Goal: Book appointment/travel/reservation

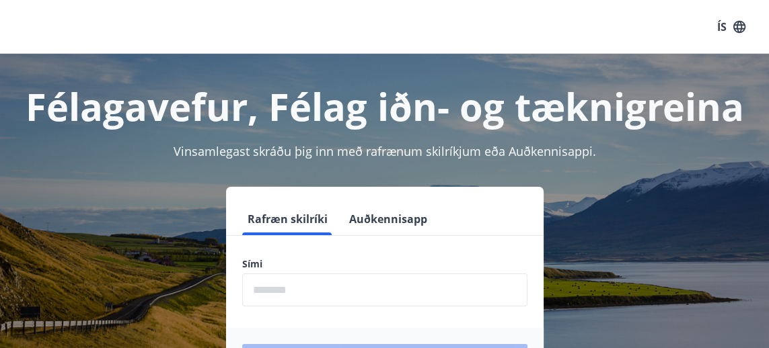
click at [253, 290] on input "phone" at bounding box center [384, 290] width 285 height 33
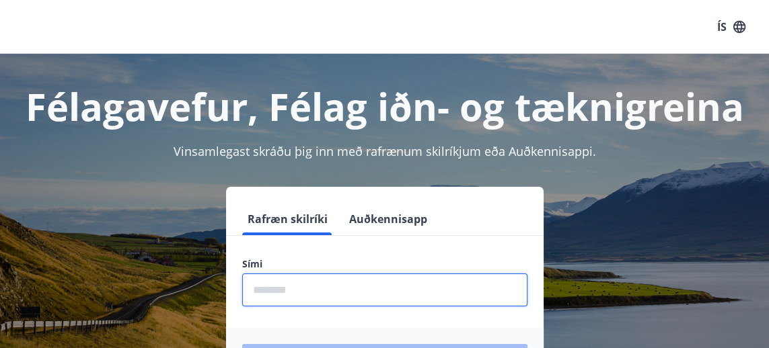
click at [261, 286] on input "phone" at bounding box center [384, 290] width 285 height 33
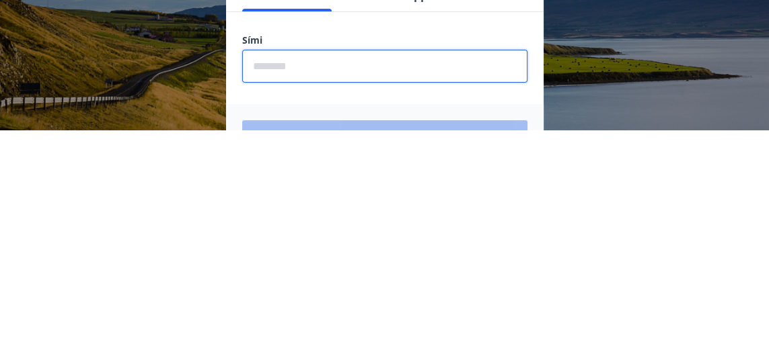
scroll to position [6, 0]
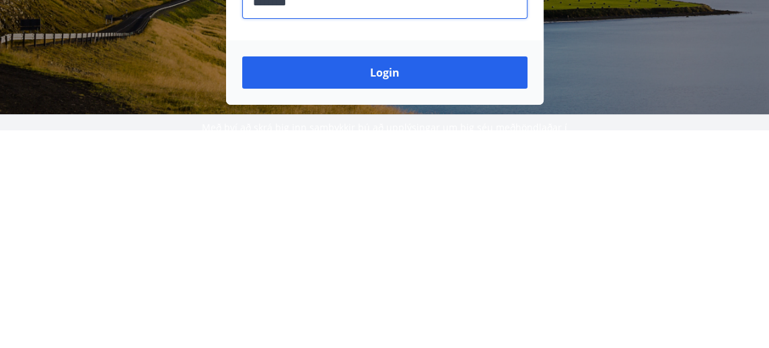
type input "********"
click at [387, 294] on button "Login" at bounding box center [384, 291] width 285 height 32
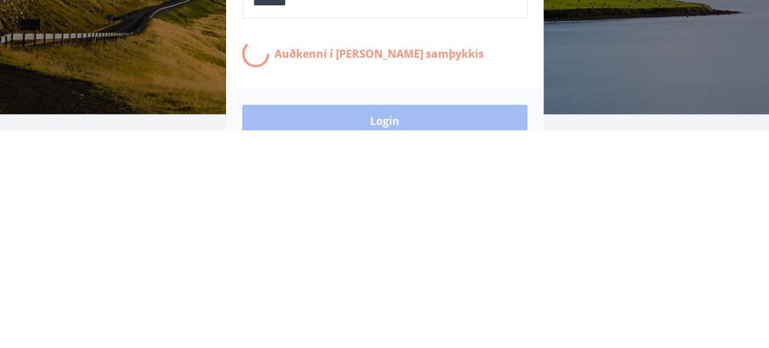
scroll to position [69, 0]
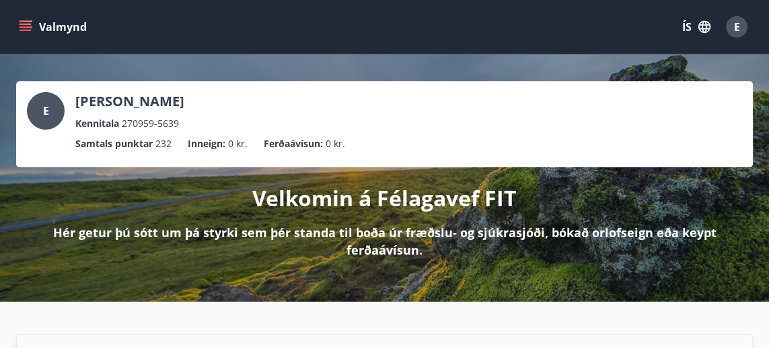
click at [30, 34] on button "Valmynd" at bounding box center [54, 27] width 76 height 24
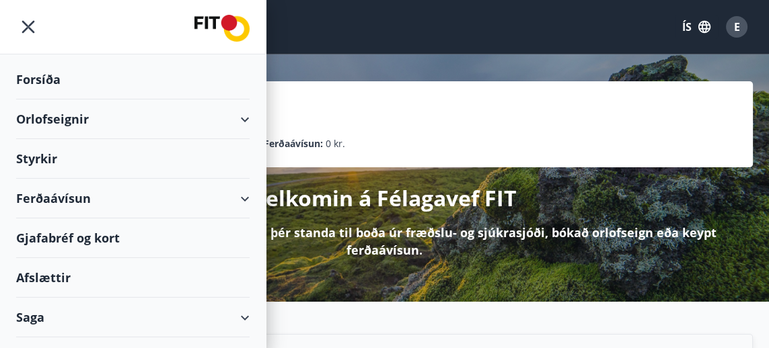
click at [366, 109] on div "E Einar Aðalsteinsson Kennitala 270959-5639" at bounding box center [384, 111] width 715 height 39
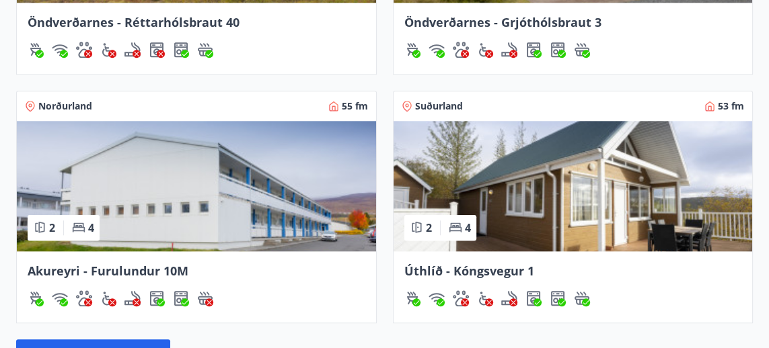
scroll to position [1413, 0]
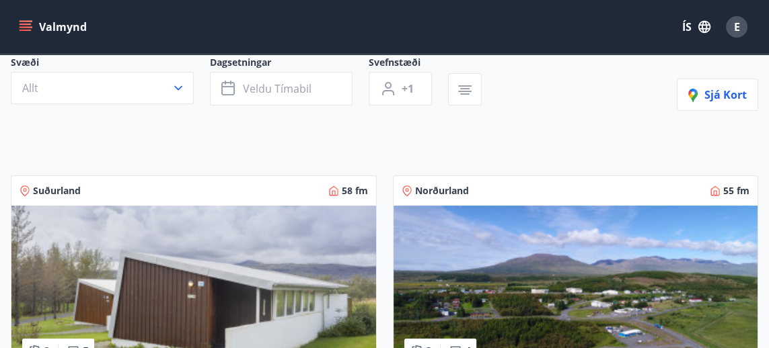
scroll to position [120, 0]
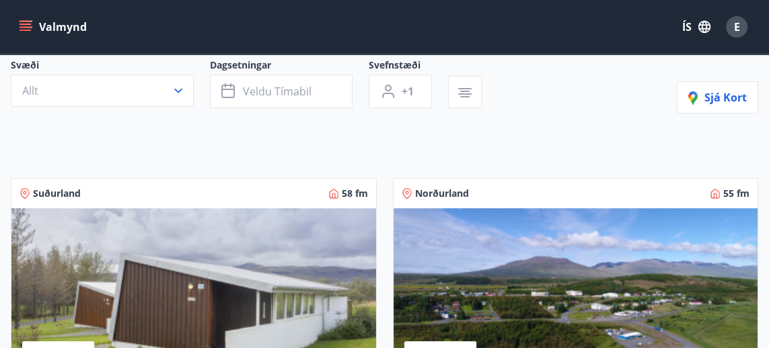
click at [465, 94] on icon "button" at bounding box center [465, 93] width 16 height 16
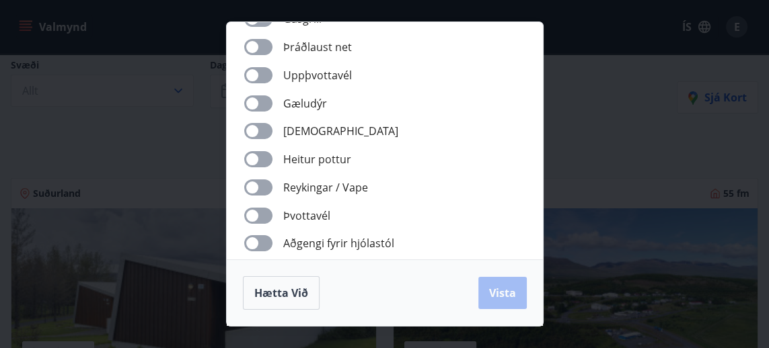
scroll to position [233, 0]
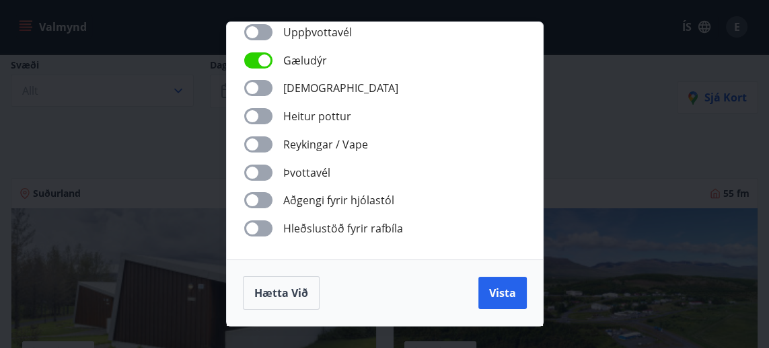
click at [503, 299] on span "Vista" at bounding box center [502, 293] width 27 height 15
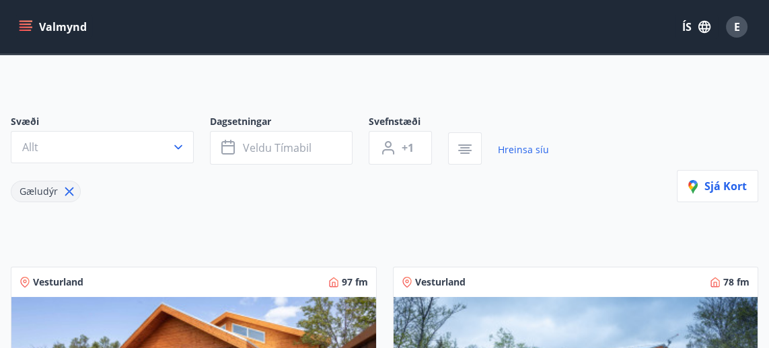
scroll to position [58, 0]
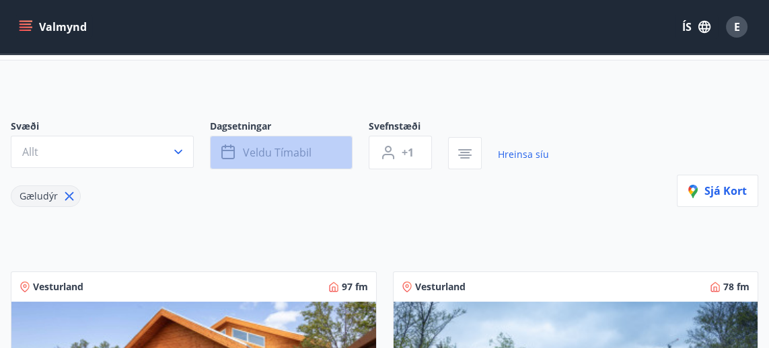
click at [243, 147] on span "Veldu tímabil" at bounding box center [277, 152] width 69 height 15
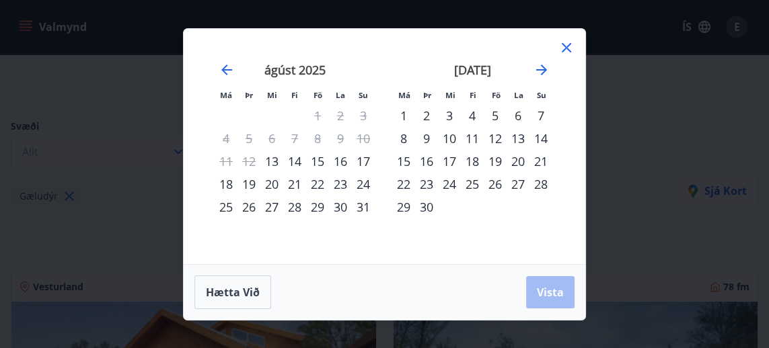
click at [547, 71] on icon "Move forward to switch to the next month." at bounding box center [541, 70] width 16 height 16
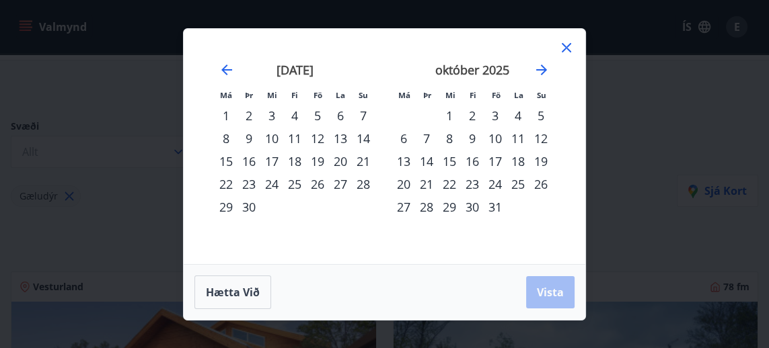
click at [542, 67] on icon "Move forward to switch to the next month." at bounding box center [541, 70] width 11 height 11
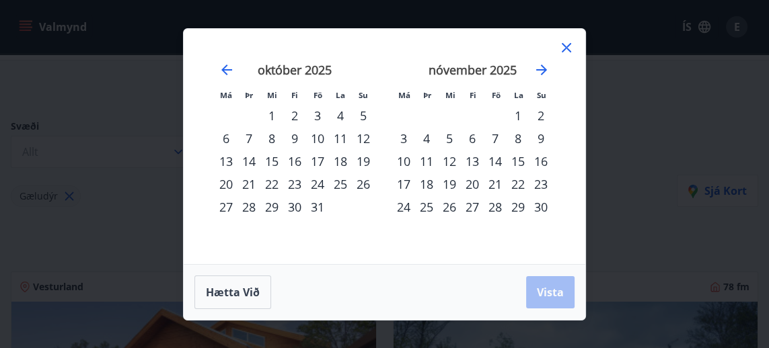
click at [477, 210] on div "27" at bounding box center [472, 207] width 23 height 23
click at [474, 208] on div "27" at bounding box center [472, 207] width 23 height 23
click at [543, 63] on icon "Move forward to switch to the next month." at bounding box center [541, 70] width 16 height 16
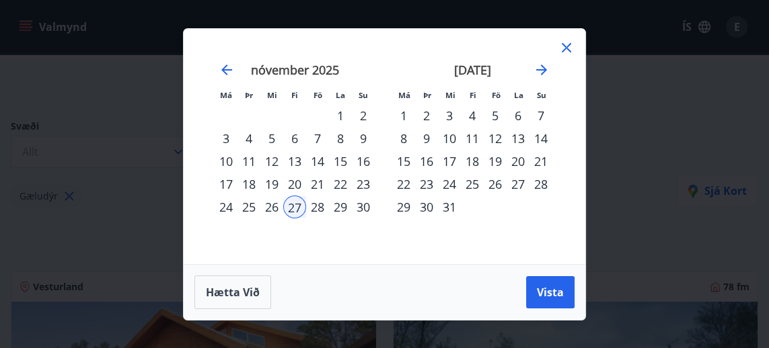
click at [325, 208] on div "28" at bounding box center [317, 207] width 23 height 23
click at [297, 204] on div "27" at bounding box center [294, 207] width 23 height 23
click at [320, 203] on div "28" at bounding box center [317, 207] width 23 height 23
click at [368, 206] on div "30" at bounding box center [363, 207] width 23 height 23
click at [302, 208] on div "27" at bounding box center [294, 207] width 23 height 23
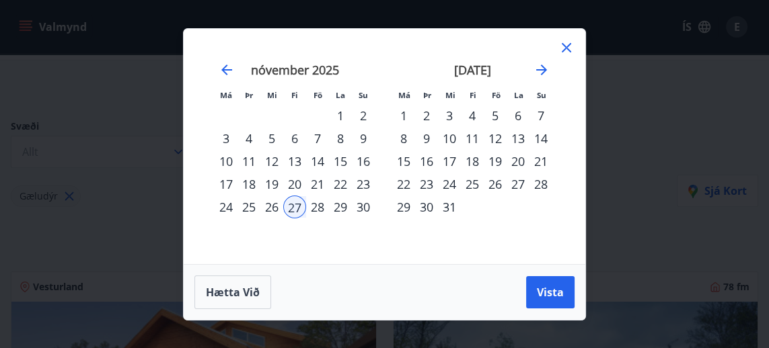
click at [370, 203] on div "30" at bounding box center [363, 207] width 23 height 23
click at [546, 302] on button "Vista" at bounding box center [550, 292] width 48 height 32
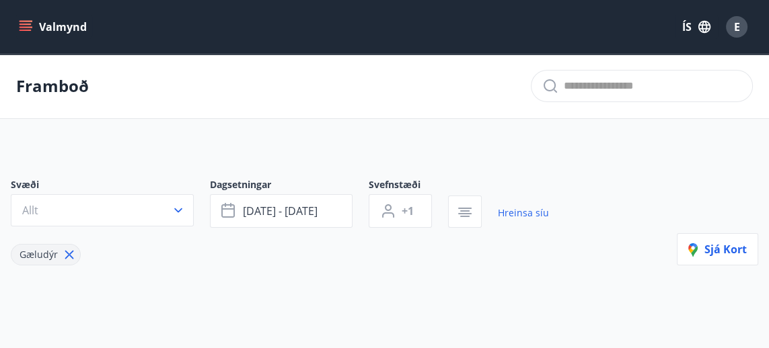
click at [64, 89] on p "Framboð" at bounding box center [52, 86] width 73 height 23
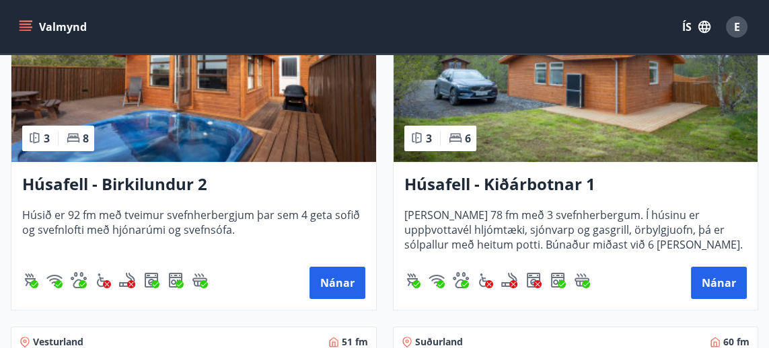
scroll to position [233, 0]
click at [126, 183] on h3 "Húsafell - Birkilundur 2" at bounding box center [193, 185] width 343 height 24
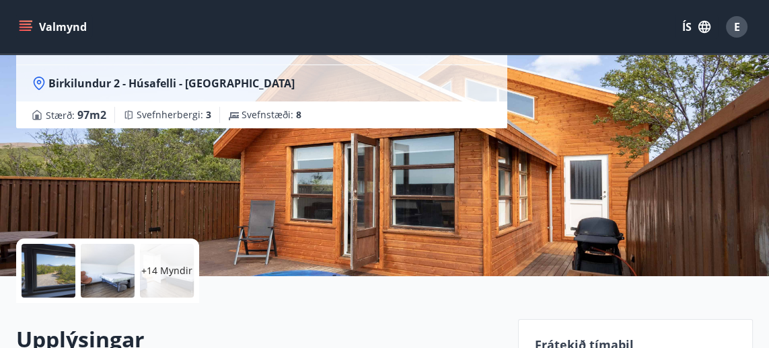
scroll to position [130, 0]
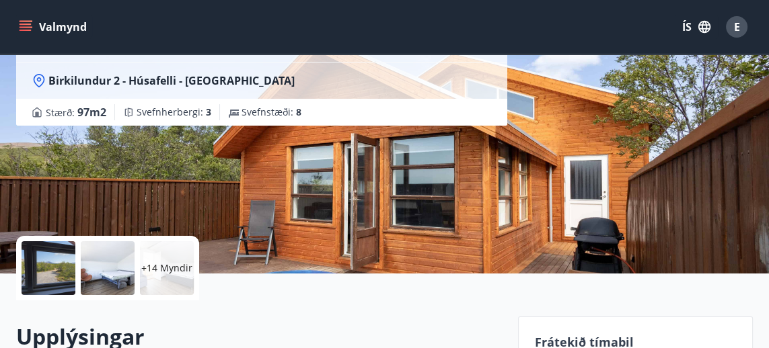
click at [159, 260] on div "+14 Myndir" at bounding box center [167, 268] width 54 height 54
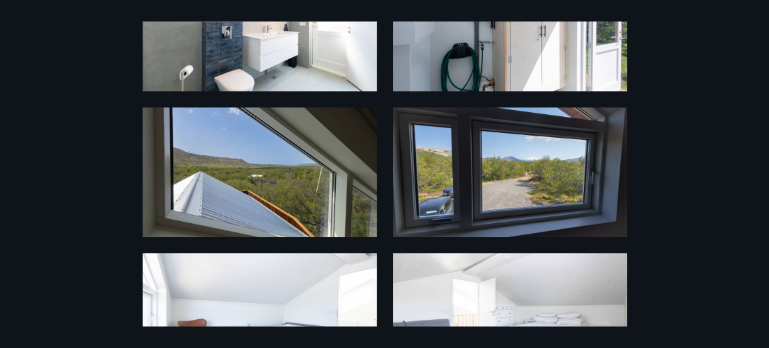
scroll to position [0, 0]
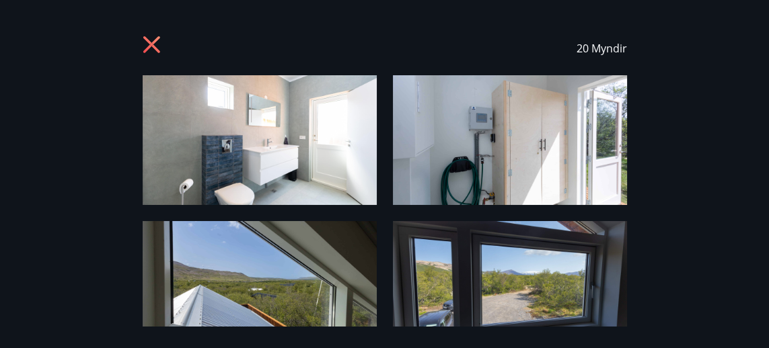
click at [157, 49] on icon at bounding box center [151, 44] width 17 height 17
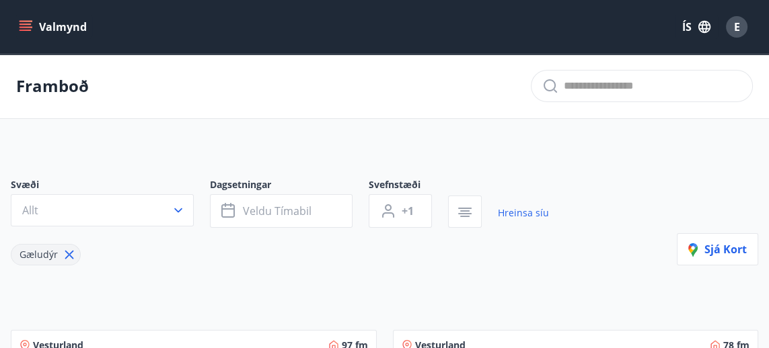
click at [25, 24] on icon "menu" at bounding box center [25, 24] width 12 height 1
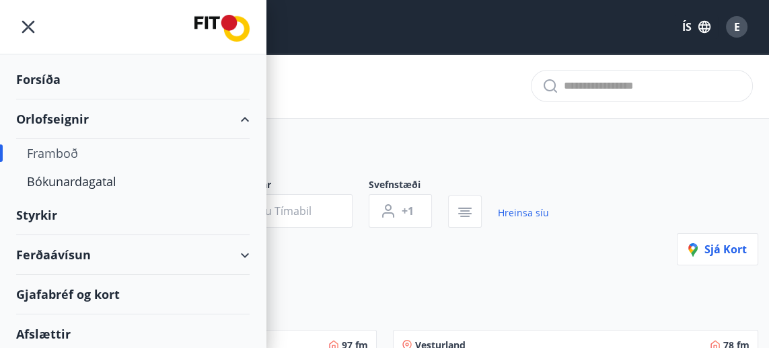
click at [95, 183] on div "Bókunardagatal" at bounding box center [133, 181] width 212 height 28
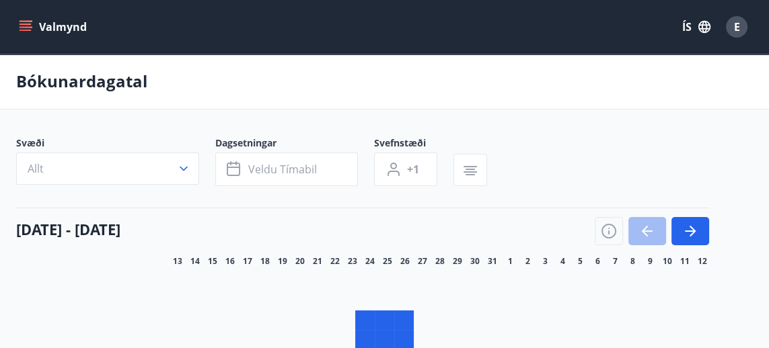
click at [693, 231] on button "button" at bounding box center [690, 231] width 38 height 28
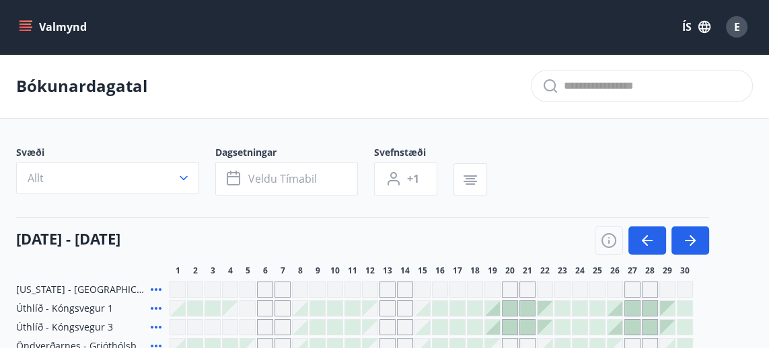
click at [687, 242] on icon "button" at bounding box center [690, 241] width 16 height 16
click at [691, 240] on icon "button" at bounding box center [689, 240] width 11 height 1
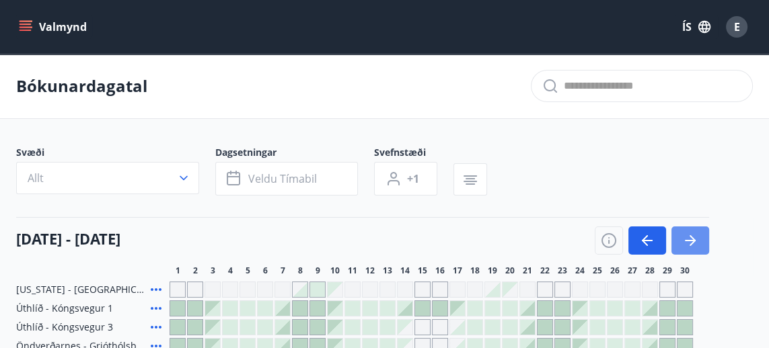
click at [699, 241] on button "button" at bounding box center [690, 241] width 38 height 28
click at [469, 94] on div "Bókunardagatal" at bounding box center [384, 86] width 769 height 65
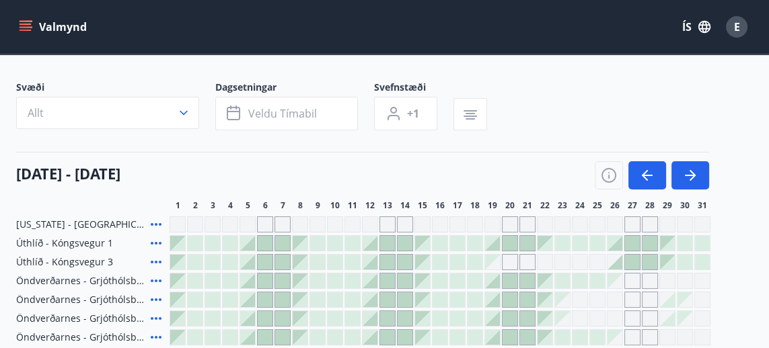
scroll to position [81, 0]
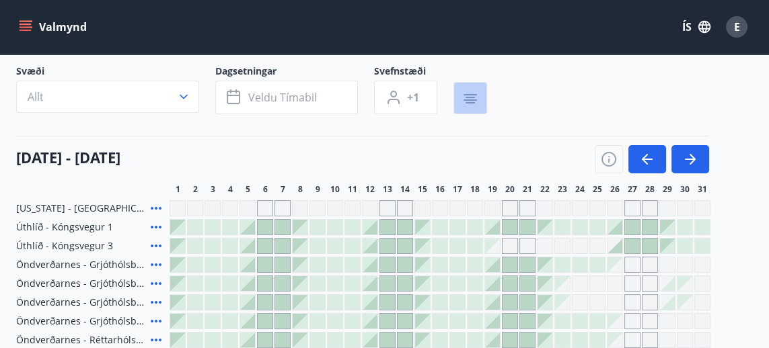
click at [482, 100] on button "button" at bounding box center [470, 98] width 34 height 32
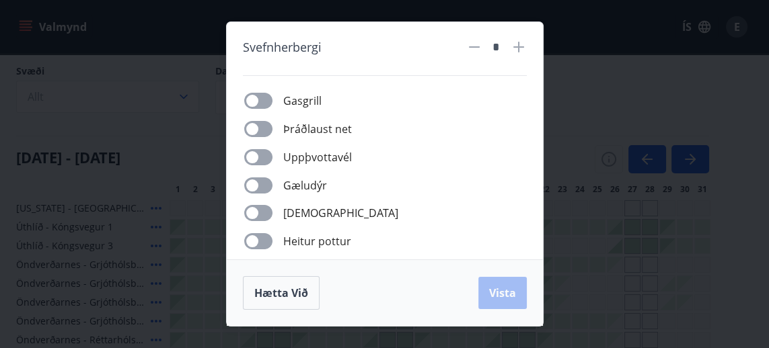
scroll to position [114, 0]
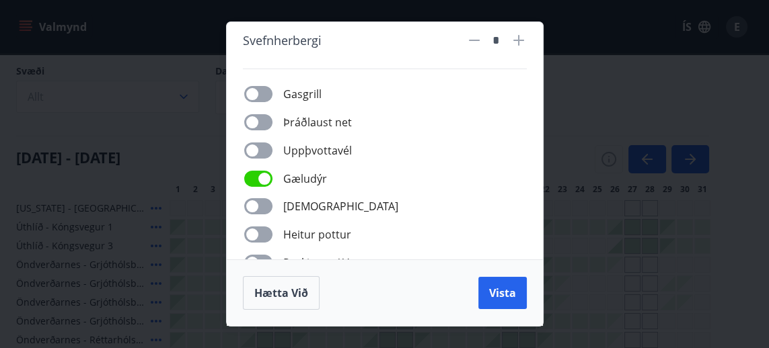
click at [494, 299] on span "Vista" at bounding box center [502, 293] width 27 height 15
click at [500, 299] on span "Vista" at bounding box center [502, 293] width 27 height 15
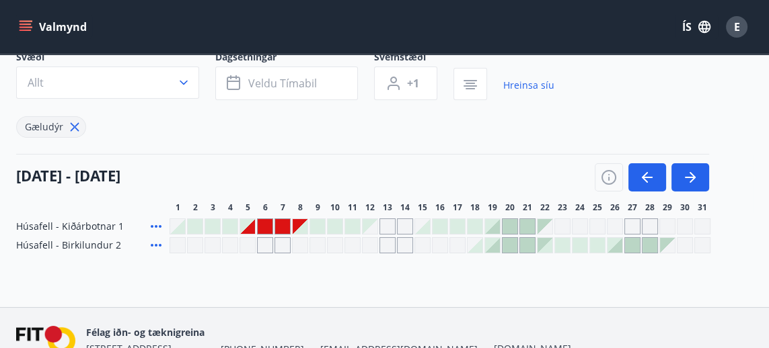
scroll to position [96, 0]
click at [643, 178] on icon "button" at bounding box center [644, 176] width 6 height 11
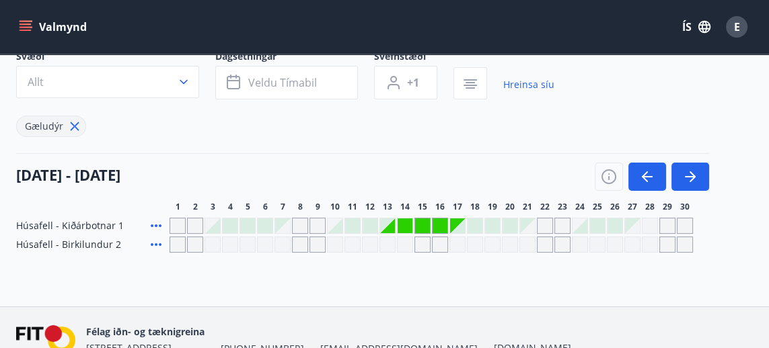
click at [510, 229] on div at bounding box center [509, 226] width 15 height 15
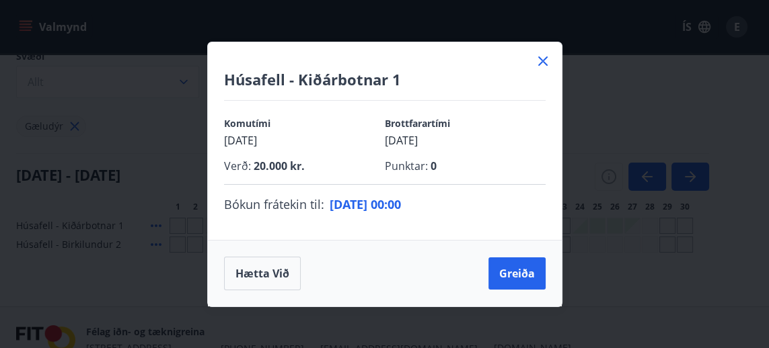
click at [542, 62] on icon at bounding box center [542, 61] width 2 height 2
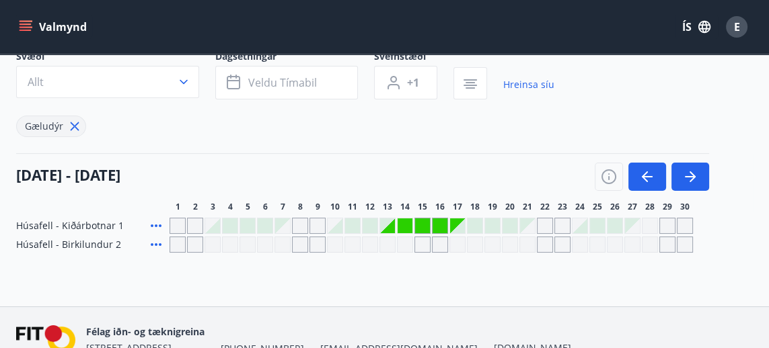
click at [270, 245] on div "Gráir dagar eru ekki bókanlegir" at bounding box center [265, 245] width 16 height 16
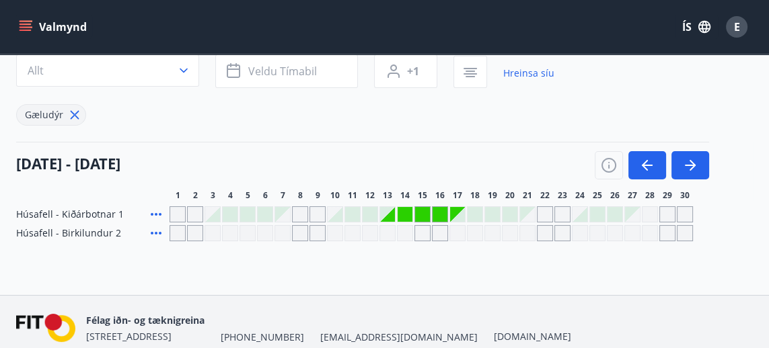
scroll to position [95, 0]
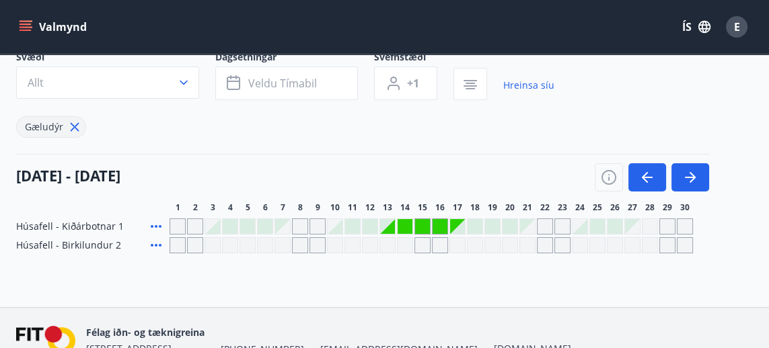
click at [524, 246] on div "Gráir dagar eru ekki bókanlegir" at bounding box center [527, 245] width 16 height 16
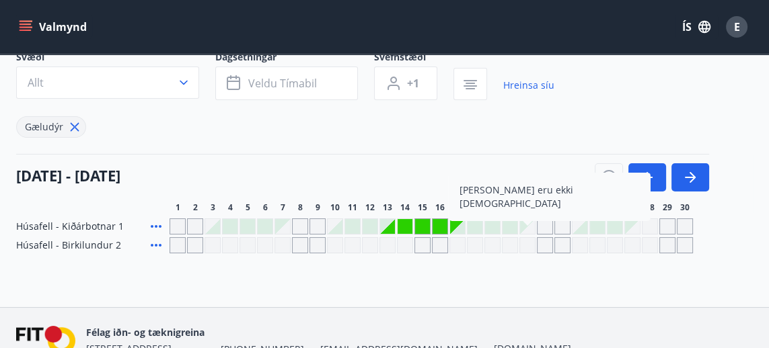
click at [557, 291] on div "Bókunardagatal Svæði Allt Dagsetningar Veldu tímabil Svefnstæði +1 Hreinsa síu …" at bounding box center [384, 132] width 769 height 349
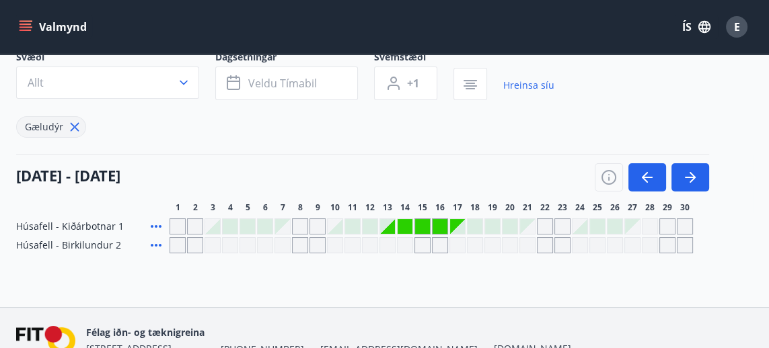
click at [611, 231] on div at bounding box center [614, 226] width 15 height 15
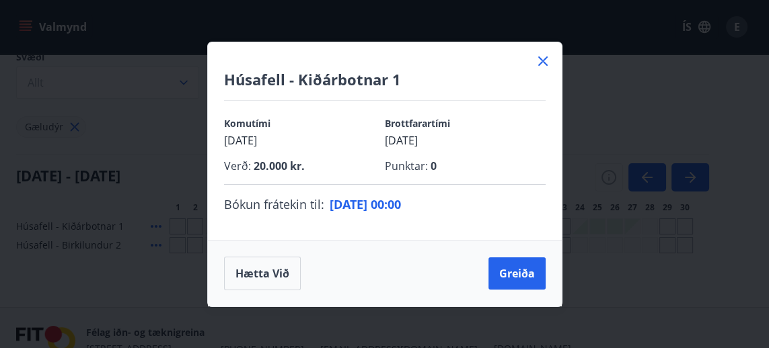
click at [542, 62] on icon at bounding box center [542, 61] width 2 height 2
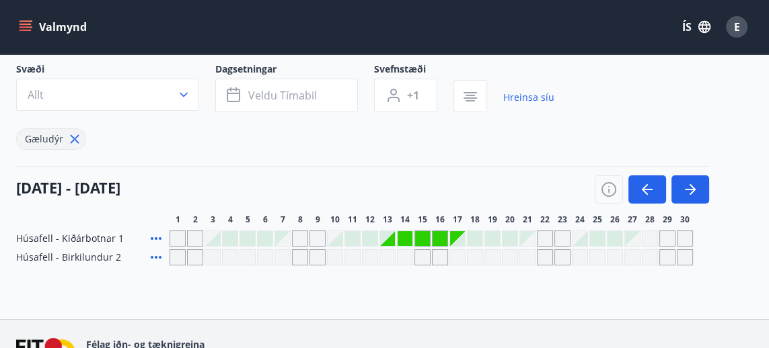
scroll to position [93, 0]
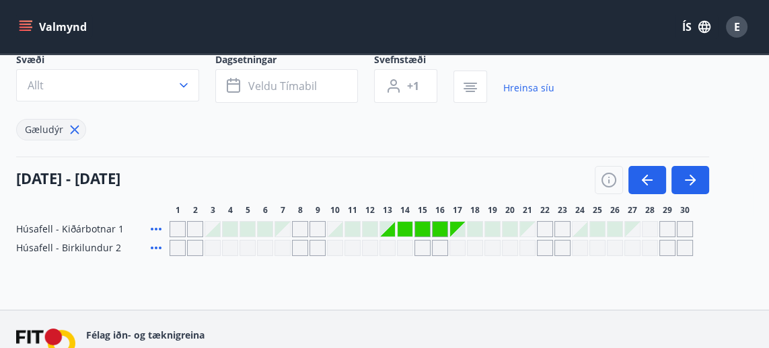
click at [471, 88] on icon "button" at bounding box center [469, 88] width 13 height 1
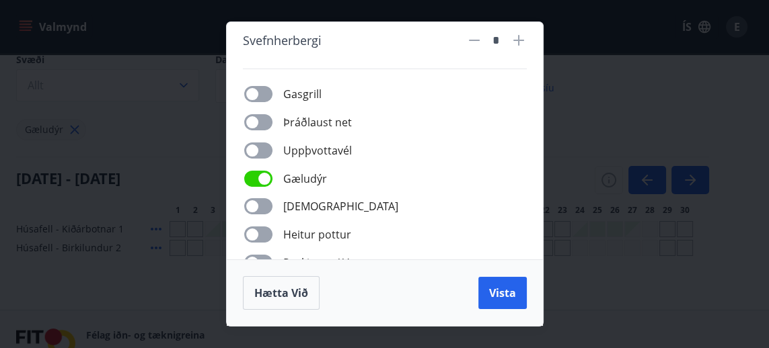
click at [503, 292] on span "Vista" at bounding box center [502, 293] width 27 height 15
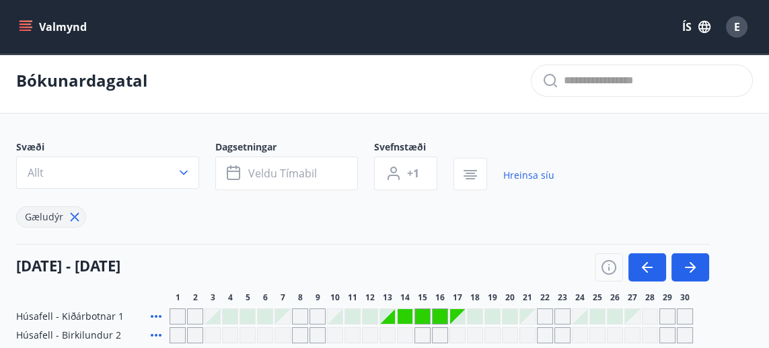
scroll to position [0, 0]
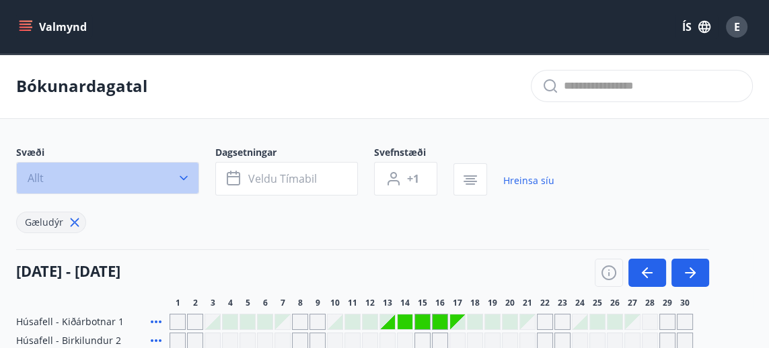
click at [189, 176] on icon "button" at bounding box center [183, 177] width 13 height 13
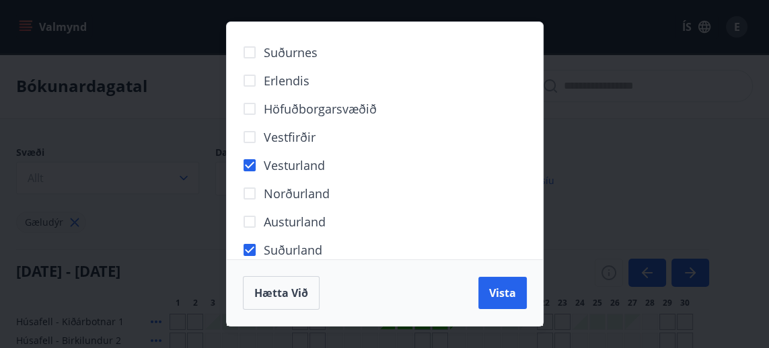
scroll to position [19, 0]
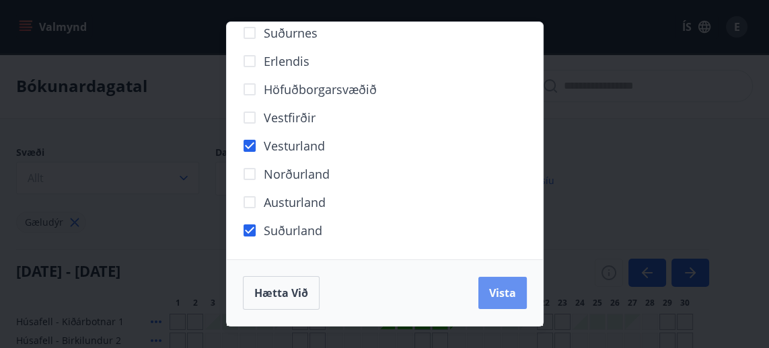
click at [500, 303] on button "Vista" at bounding box center [502, 293] width 48 height 32
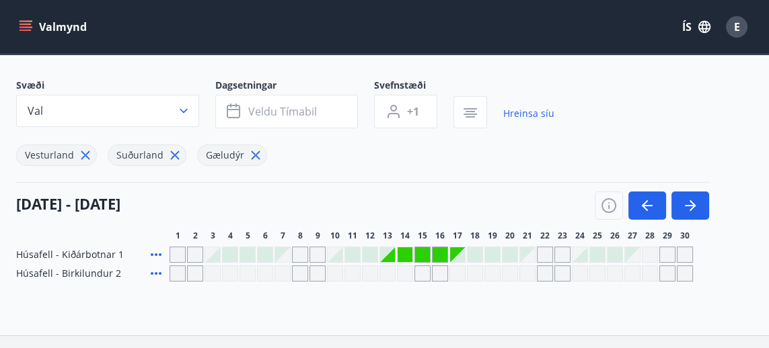
click at [258, 97] on button "Veldu tímabil" at bounding box center [286, 112] width 143 height 34
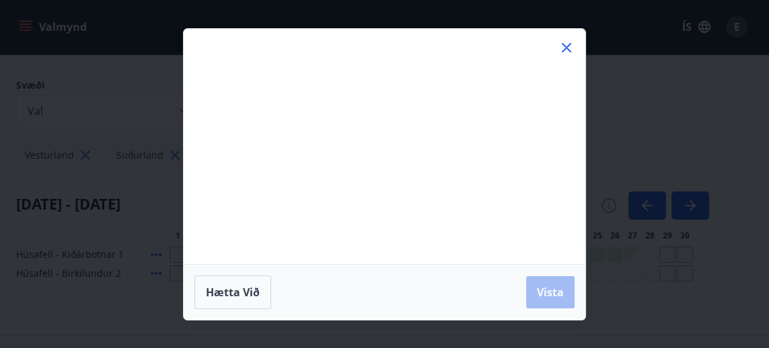
click at [277, 101] on div "Má Þr Mi Fi Fö La Su Má Þr Mi Fi Fö La Su júlí 2025 1 2 3 4 5 6 7 8 9 10 11 12 …" at bounding box center [384, 146] width 401 height 235
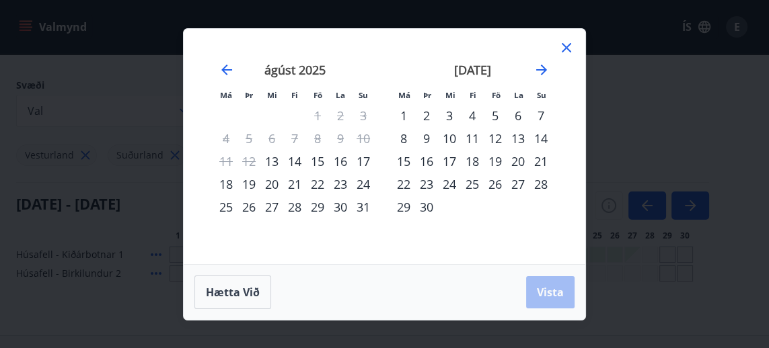
click at [539, 78] on icon "Move forward to switch to the next month." at bounding box center [541, 70] width 16 height 16
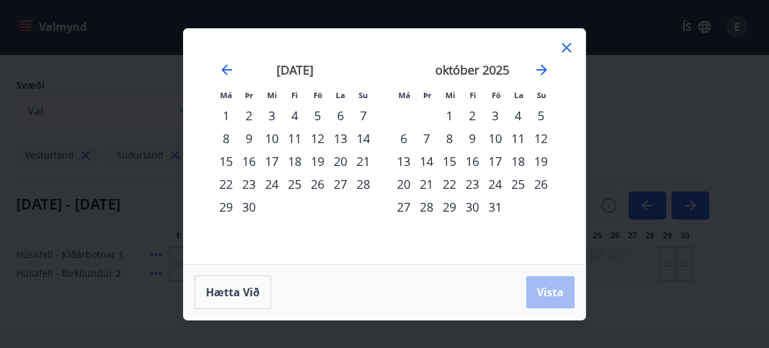
click at [541, 78] on icon "Move forward to switch to the next month." at bounding box center [541, 70] width 16 height 16
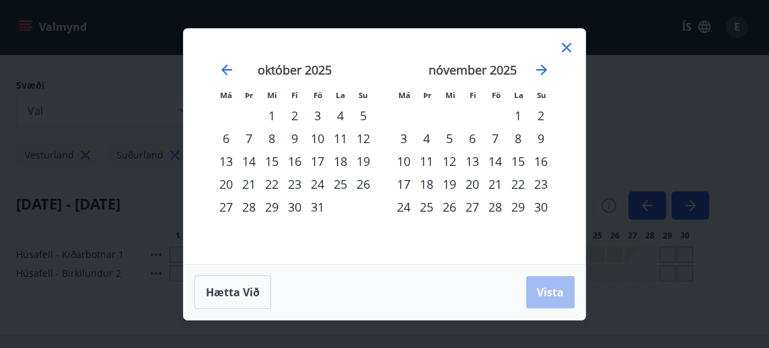
click at [565, 48] on icon at bounding box center [566, 47] width 2 height 2
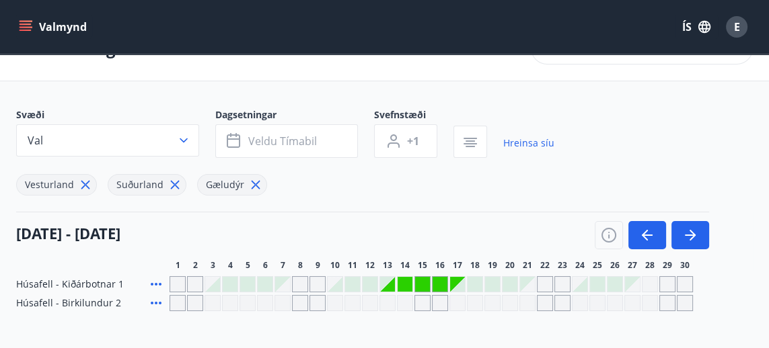
scroll to position [36, 0]
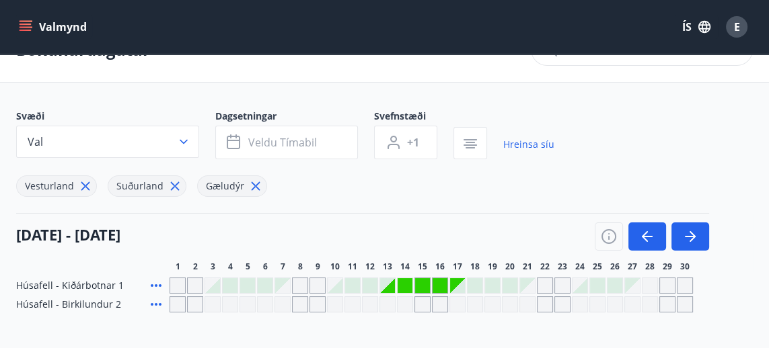
click at [529, 147] on link "Hreinsa síu" at bounding box center [528, 145] width 51 height 30
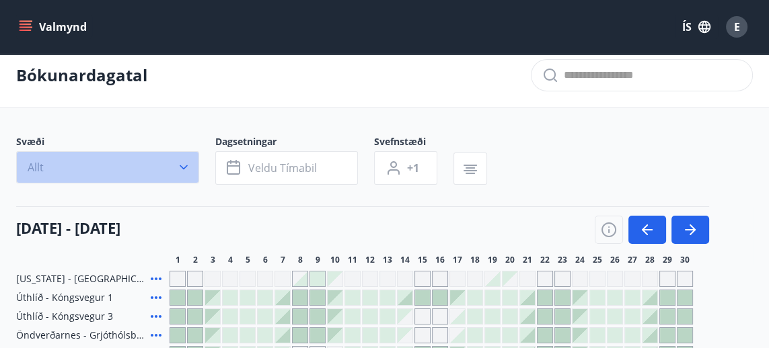
click at [180, 171] on icon "button" at bounding box center [183, 167] width 13 height 13
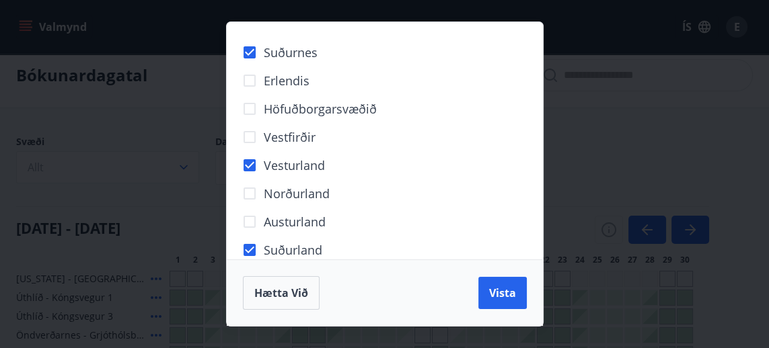
click at [502, 301] on span "Vista" at bounding box center [502, 293] width 27 height 15
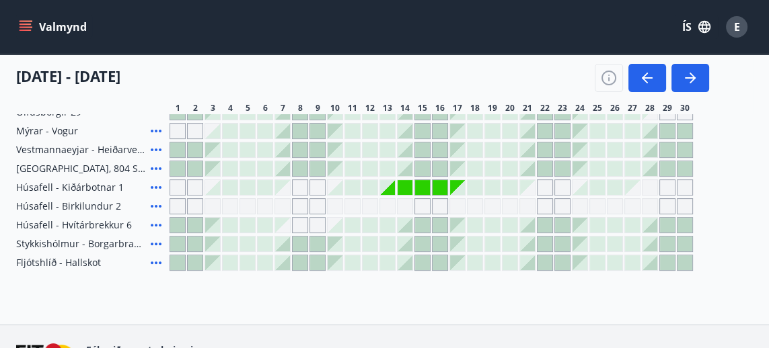
scroll to position [455, 0]
click at [401, 191] on div "Gráir dagar eru ekki bókanlegir" at bounding box center [404, 187] width 15 height 15
click at [390, 188] on div "Gráir dagar eru ekki bókanlegir" at bounding box center [387, 187] width 15 height 15
click at [402, 186] on div "Gráir dagar eru ekki bókanlegir" at bounding box center [404, 187] width 15 height 15
click at [421, 193] on div "Gráir dagar eru ekki bókanlegir" at bounding box center [422, 187] width 15 height 15
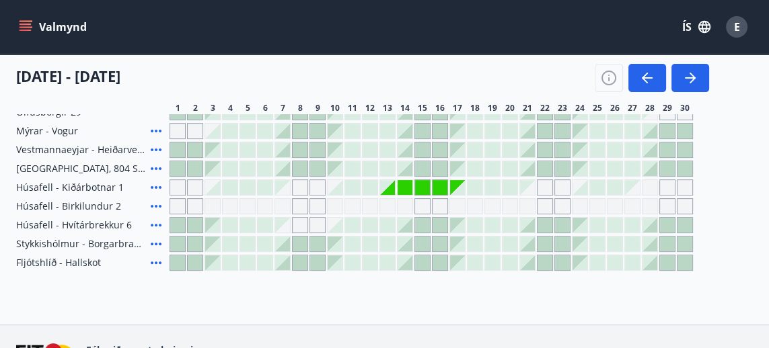
click at [426, 187] on div "Gráir dagar eru ekki bókanlegir" at bounding box center [422, 187] width 15 height 15
click at [444, 188] on div "Gráir dagar eru ekki bókanlegir" at bounding box center [439, 187] width 15 height 15
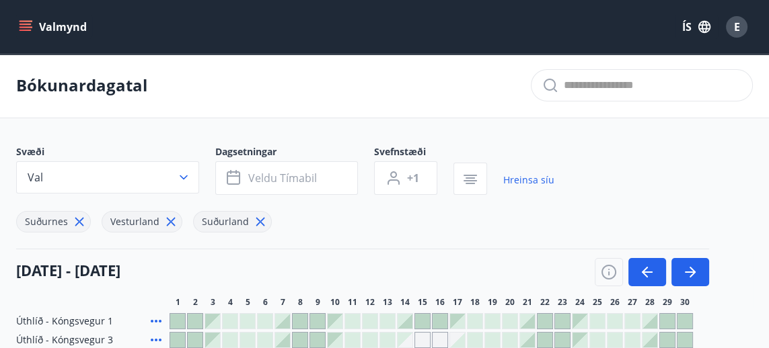
scroll to position [0, 0]
click at [466, 178] on icon "button" at bounding box center [469, 178] width 9 height 1
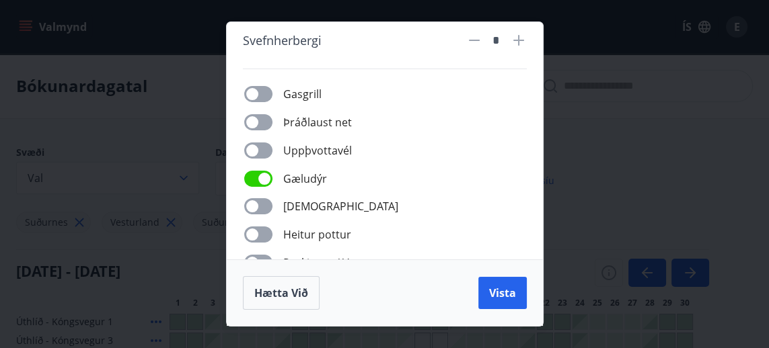
click at [489, 292] on span "Vista" at bounding box center [502, 293] width 27 height 15
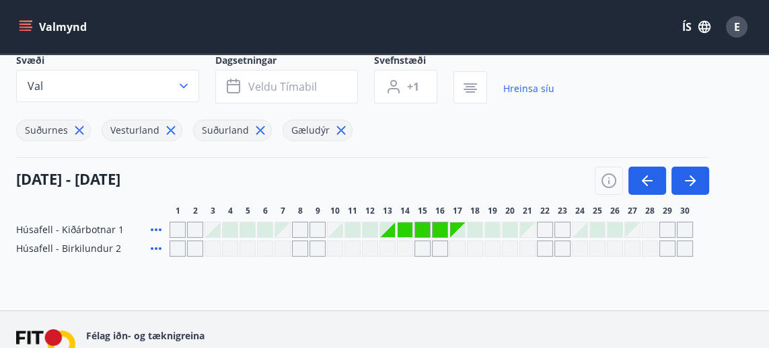
scroll to position [102, 0]
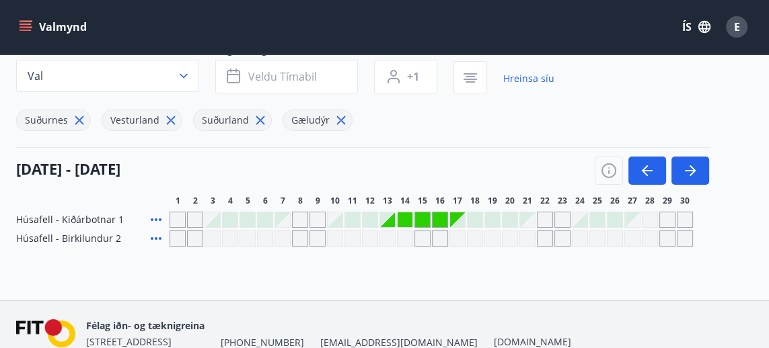
click at [340, 120] on icon at bounding box center [341, 121] width 2 height 2
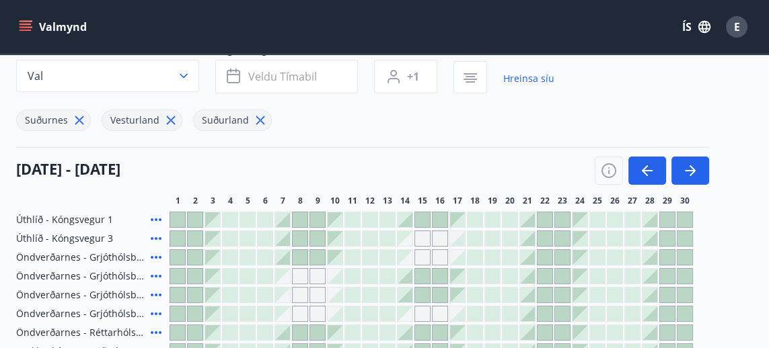
click at [522, 78] on link "Hreinsa síu" at bounding box center [528, 79] width 51 height 30
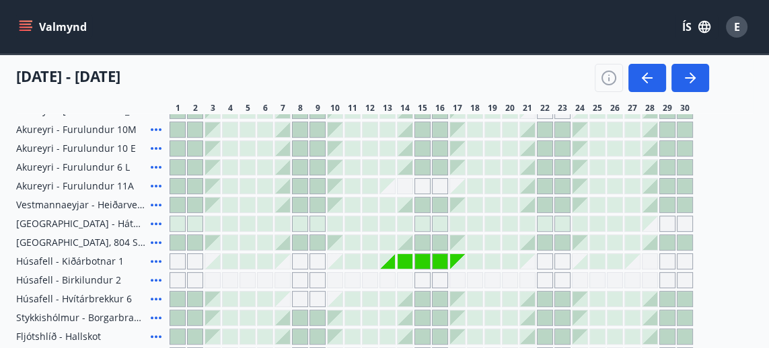
scroll to position [475, 0]
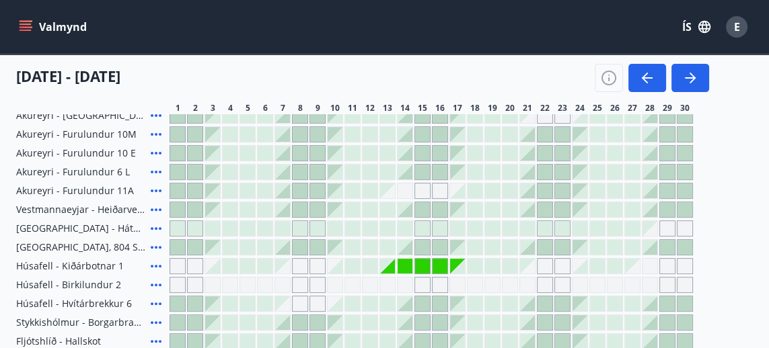
click at [297, 307] on div "Gráir dagar eru ekki bókanlegir" at bounding box center [300, 304] width 16 height 16
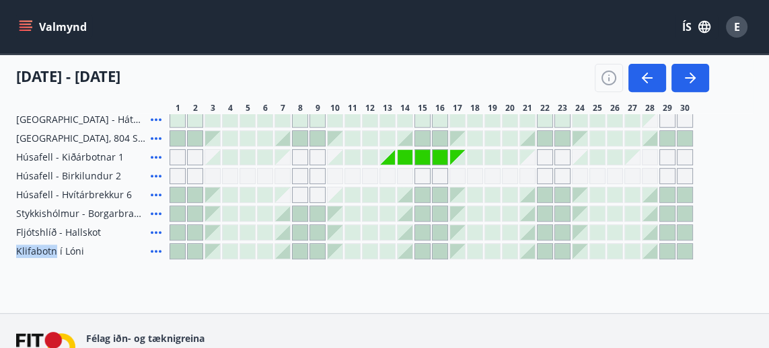
click at [63, 250] on span "Klifabotn í Lóni" at bounding box center [50, 251] width 68 height 13
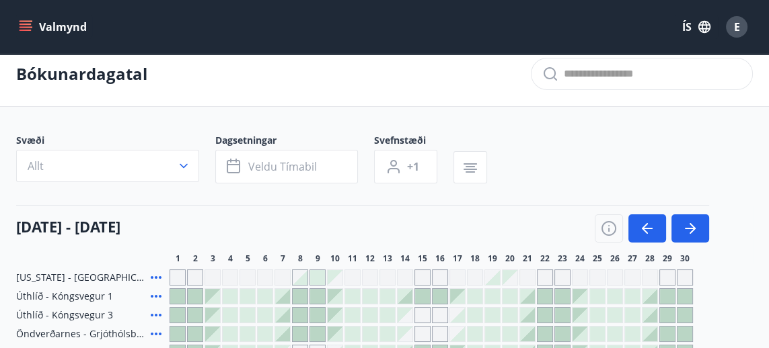
scroll to position [0, 0]
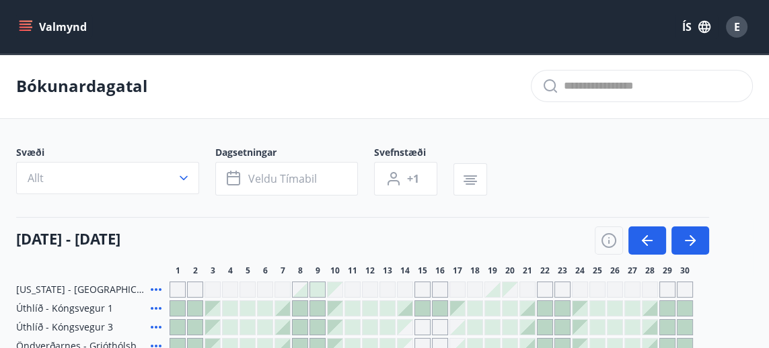
click at [28, 26] on icon "menu" at bounding box center [25, 26] width 13 height 13
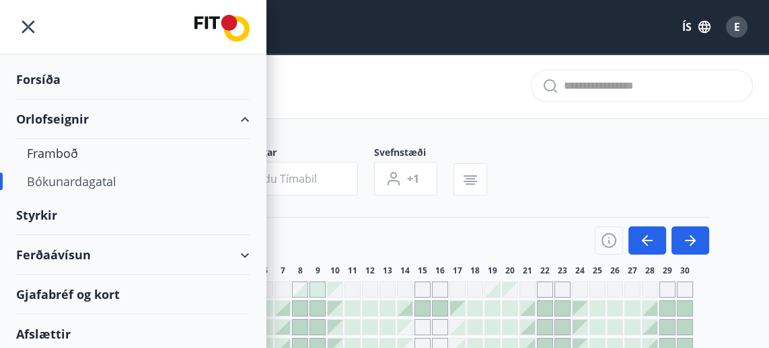
click at [50, 152] on div "Framboð" at bounding box center [133, 153] width 212 height 28
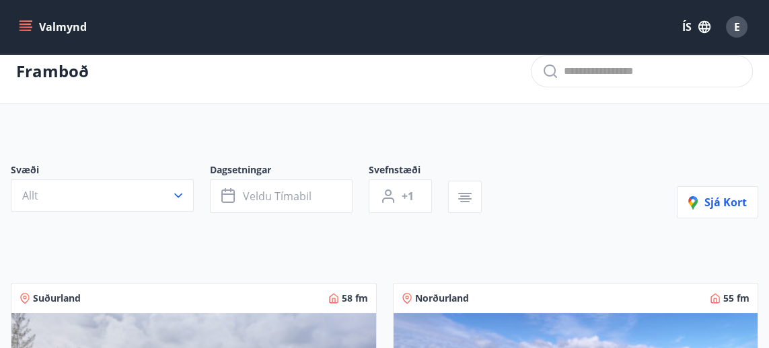
scroll to position [14, 0]
click at [464, 196] on icon "button" at bounding box center [464, 196] width 9 height 1
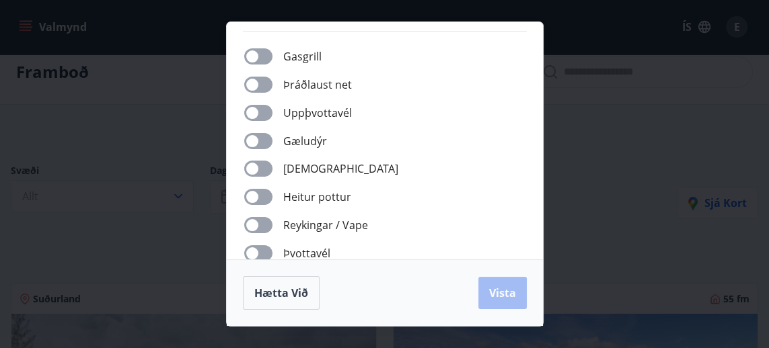
scroll to position [158, 0]
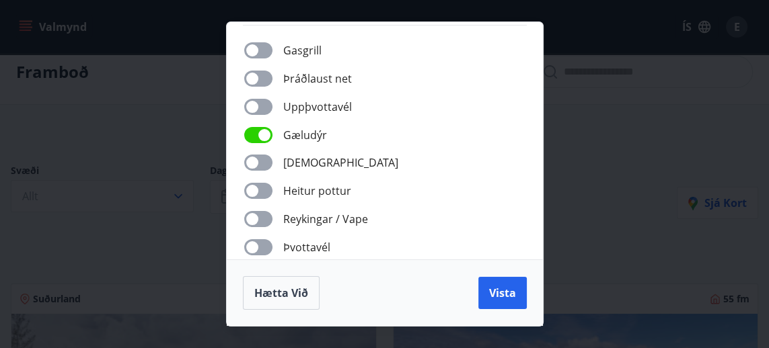
click at [509, 292] on span "Vista" at bounding box center [502, 293] width 27 height 15
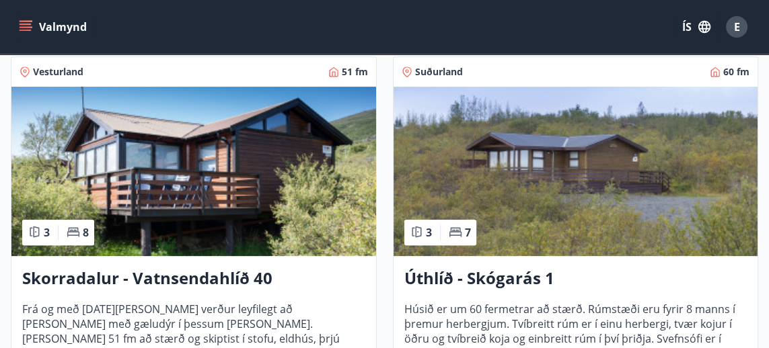
scroll to position [637, 0]
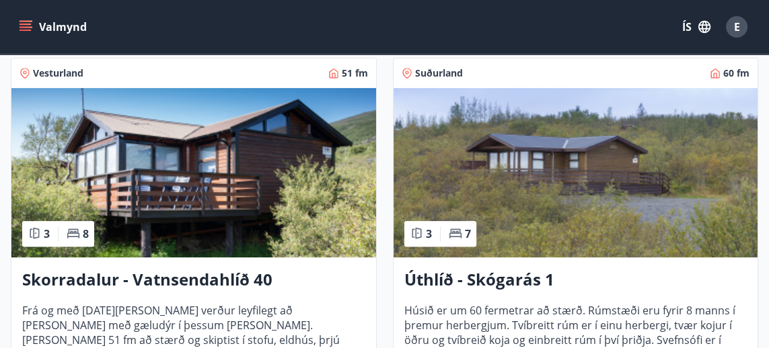
click at [134, 274] on h3 "Skorradalur - Vatnsendahlíð 40" at bounding box center [193, 280] width 343 height 24
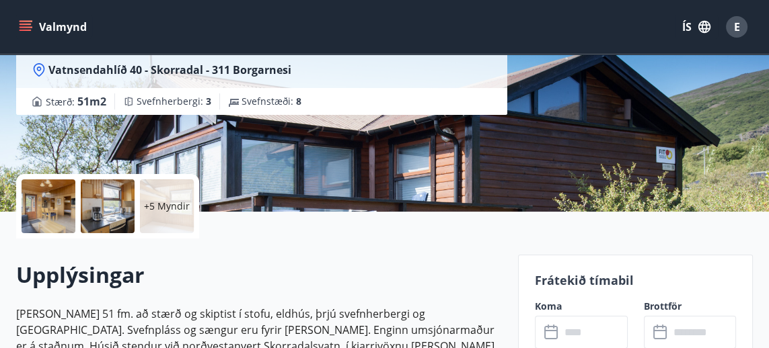
scroll to position [190, 0]
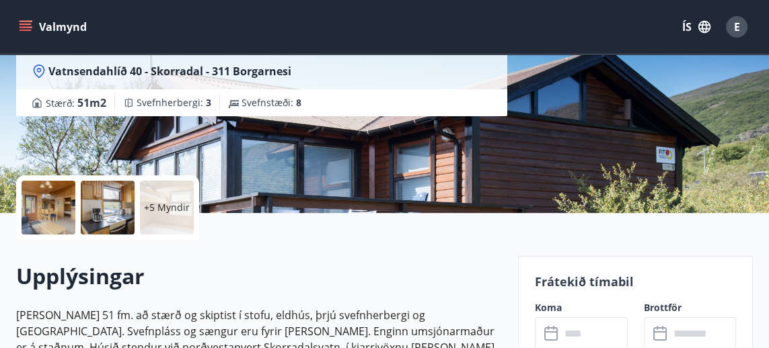
click at [105, 202] on div at bounding box center [108, 208] width 54 height 54
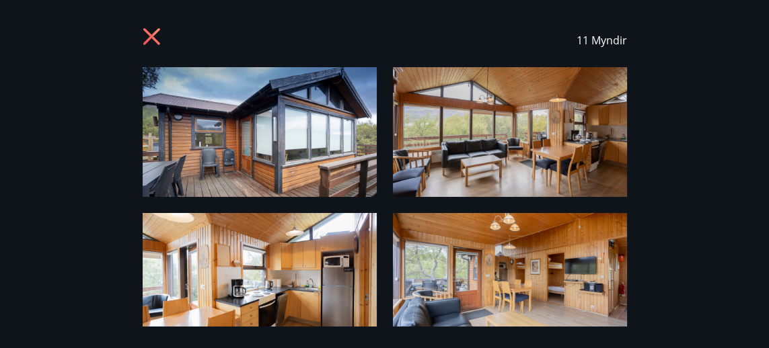
scroll to position [0, 0]
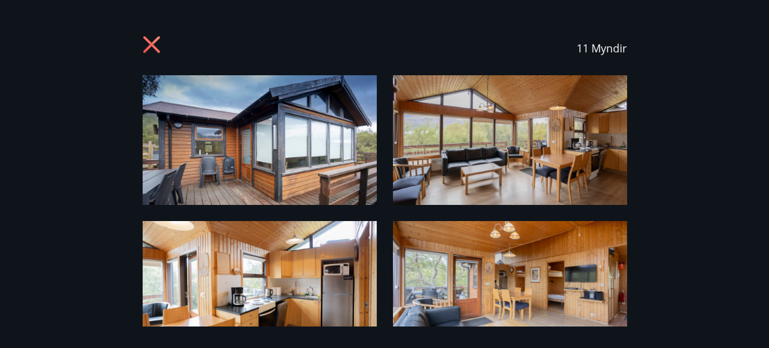
click at [158, 49] on icon at bounding box center [154, 47] width 22 height 22
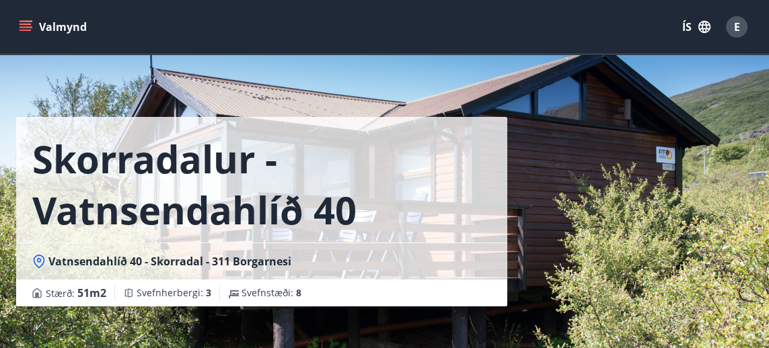
click at [31, 30] on icon "menu" at bounding box center [25, 30] width 12 height 1
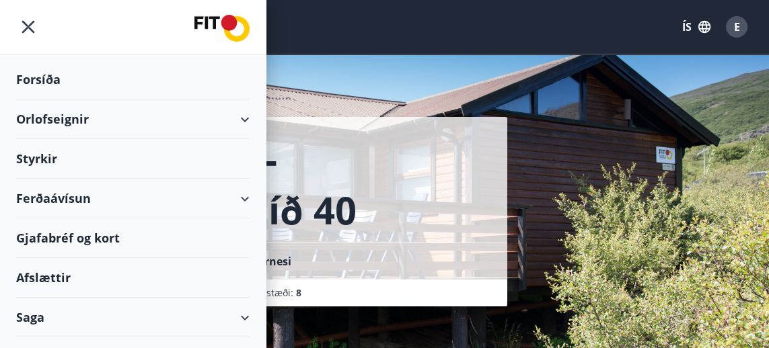
click at [63, 114] on div "Orlofseignir" at bounding box center [132, 120] width 233 height 40
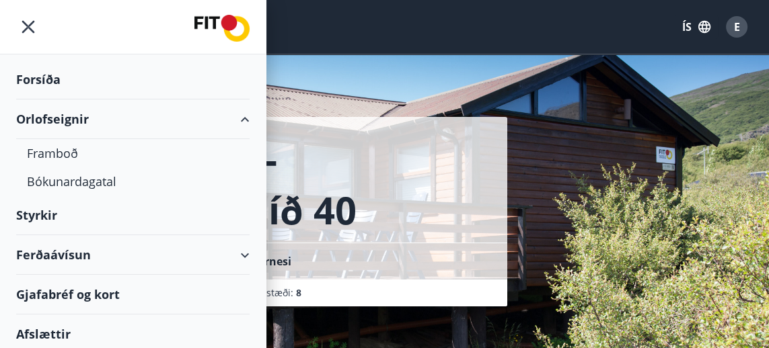
click at [83, 180] on div "Bókunardagatal" at bounding box center [133, 181] width 212 height 28
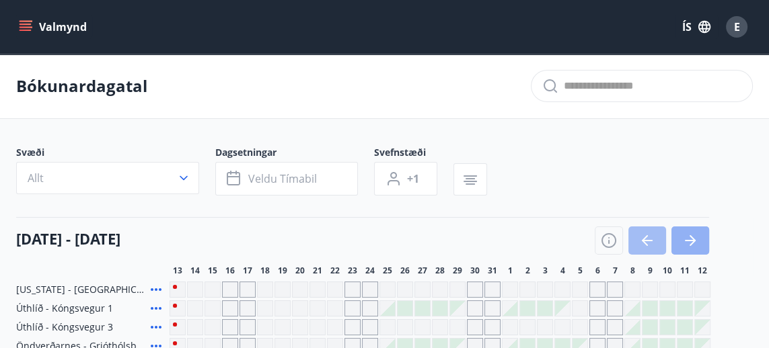
click at [686, 242] on icon "button" at bounding box center [690, 241] width 16 height 16
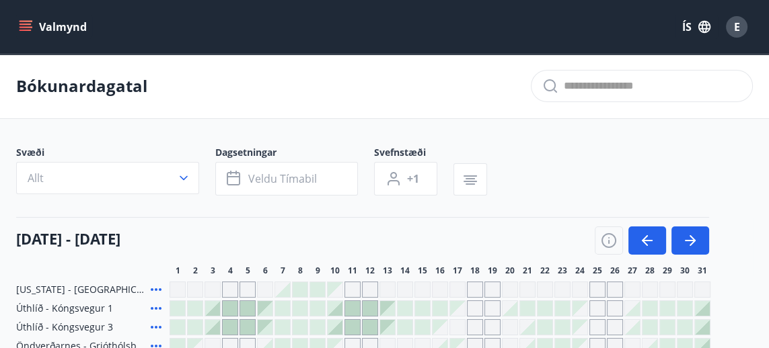
click at [191, 181] on button "Allt" at bounding box center [107, 178] width 183 height 32
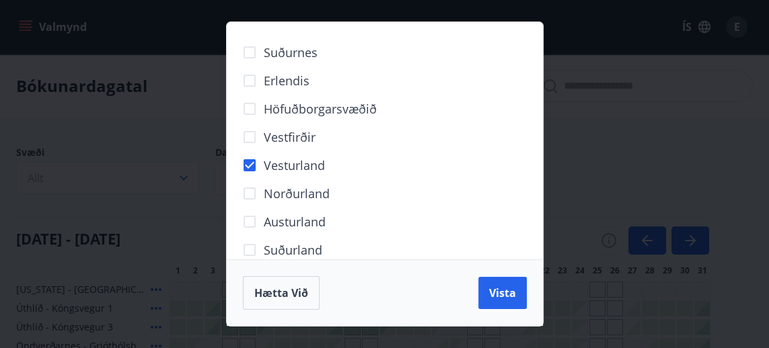
click at [504, 300] on span "Vista" at bounding box center [502, 293] width 27 height 15
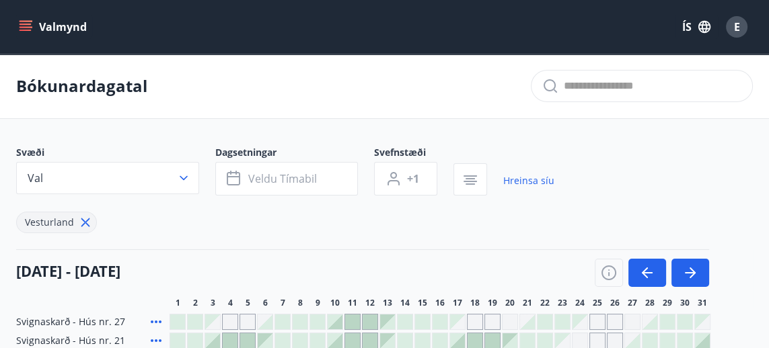
click at [687, 272] on icon "button" at bounding box center [689, 272] width 11 height 1
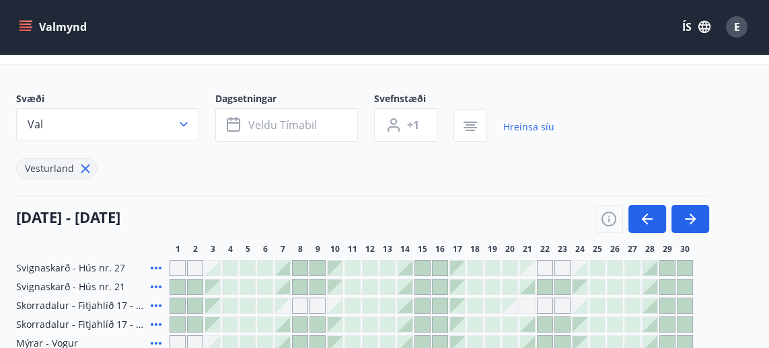
scroll to position [47, 0]
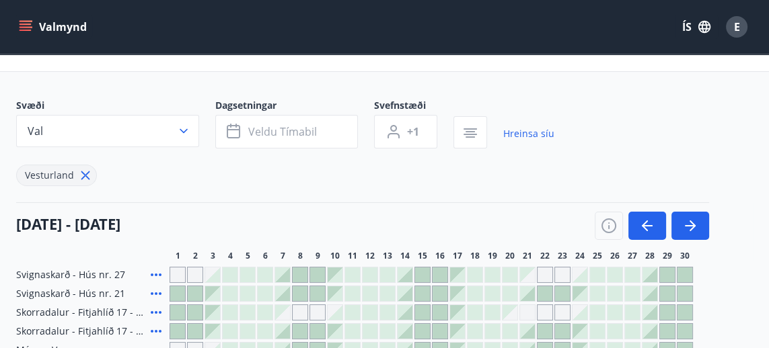
click at [190, 130] on icon "button" at bounding box center [183, 130] width 13 height 13
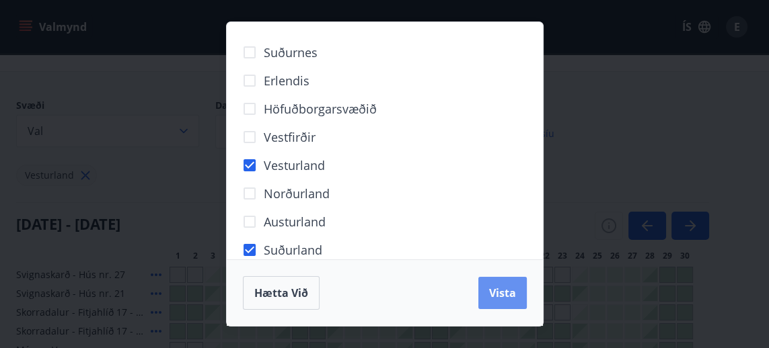
click at [498, 292] on span "Vista" at bounding box center [502, 293] width 27 height 15
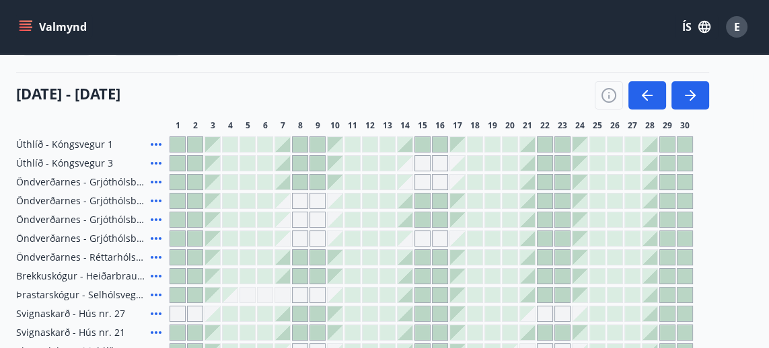
scroll to position [178, 0]
click at [55, 181] on span "Öndverðarnes - Grjóthólsbraut 1" at bounding box center [80, 181] width 129 height 13
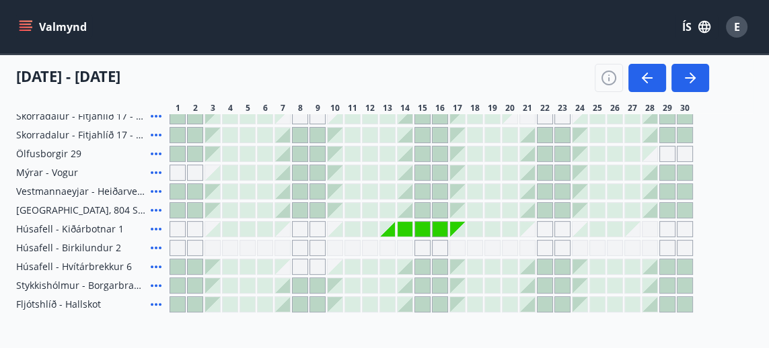
scroll to position [0, 0]
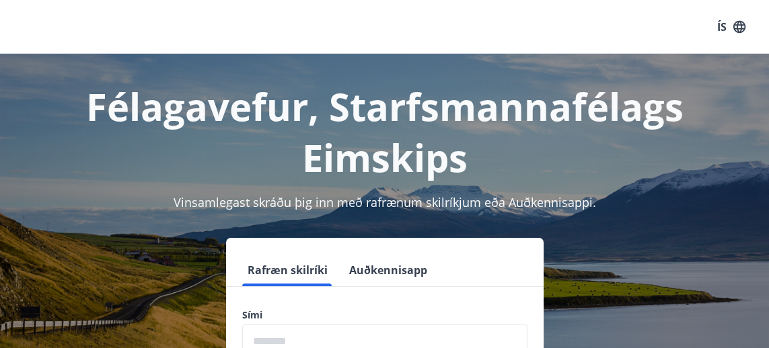
click at [266, 340] on input "phone" at bounding box center [384, 341] width 285 height 33
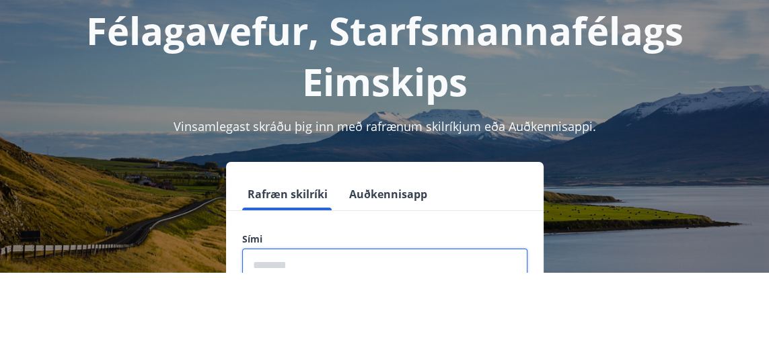
scroll to position [57, 0]
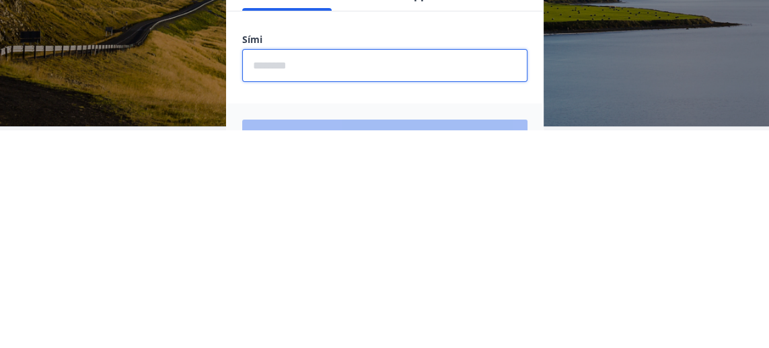
type input "********"
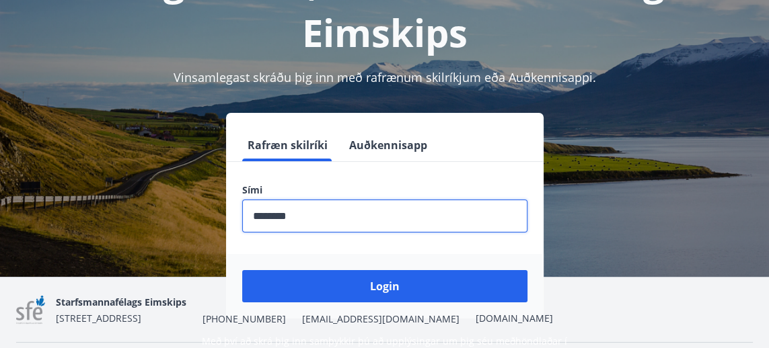
scroll to position [129, 0]
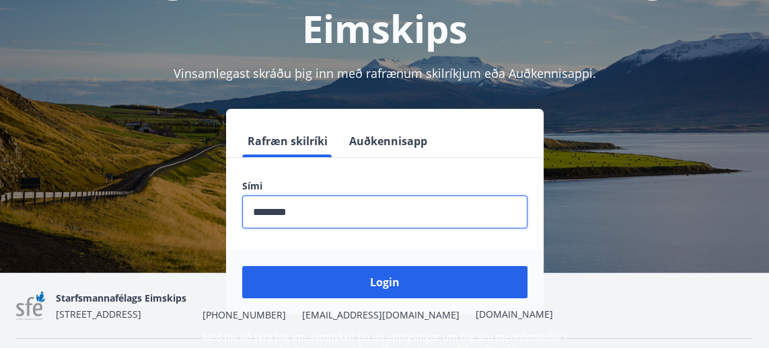
click at [387, 288] on button "Login" at bounding box center [384, 282] width 285 height 32
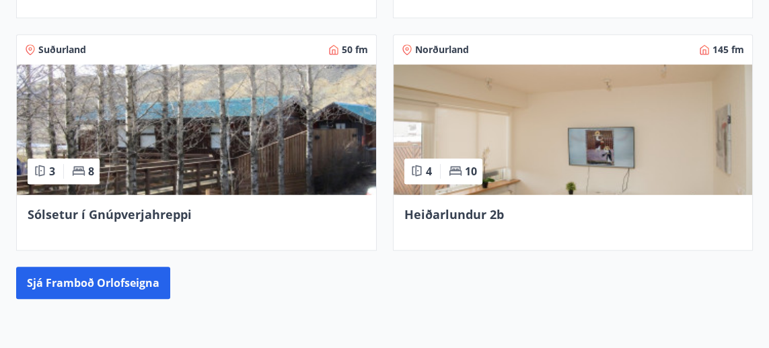
scroll to position [733, 0]
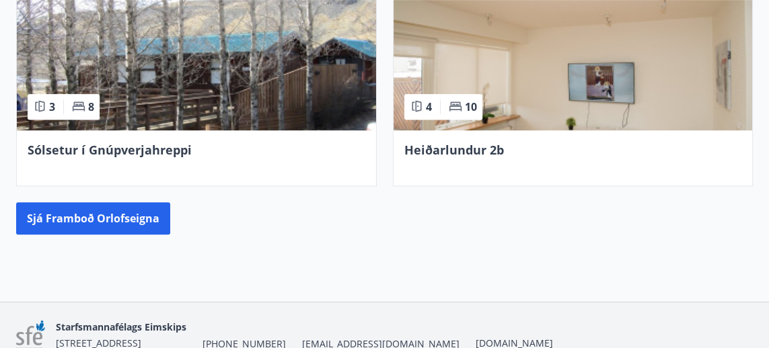
click at [94, 227] on button "Sjá framboð orlofseigna" at bounding box center [93, 218] width 154 height 32
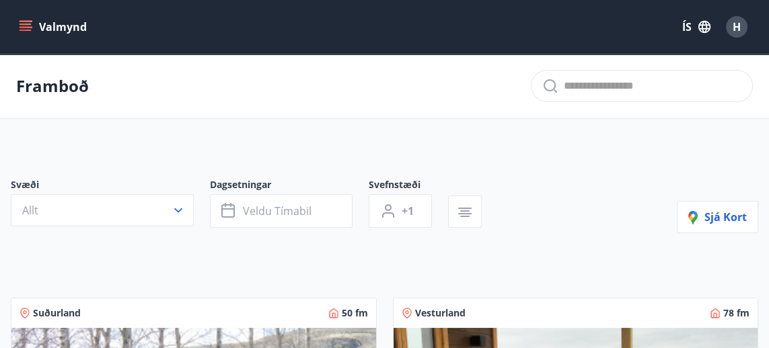
click at [30, 34] on button "Valmynd" at bounding box center [54, 27] width 76 height 24
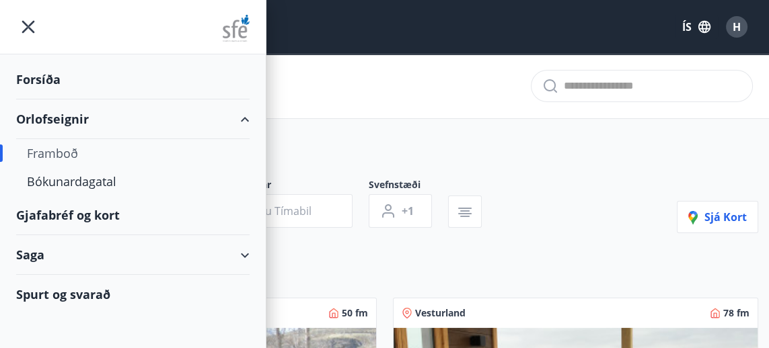
click at [84, 180] on div "Bókunardagatal" at bounding box center [133, 181] width 212 height 28
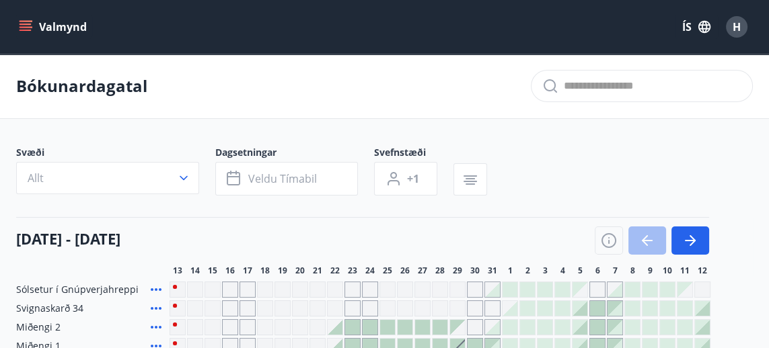
scroll to position [90, 0]
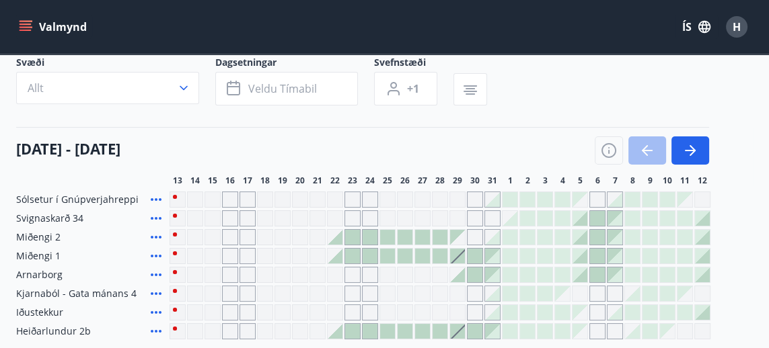
click at [691, 154] on icon "button" at bounding box center [692, 150] width 6 height 11
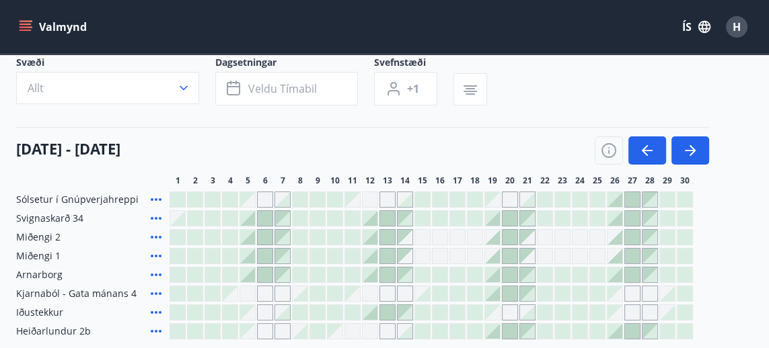
click at [686, 153] on icon "button" at bounding box center [690, 151] width 16 height 16
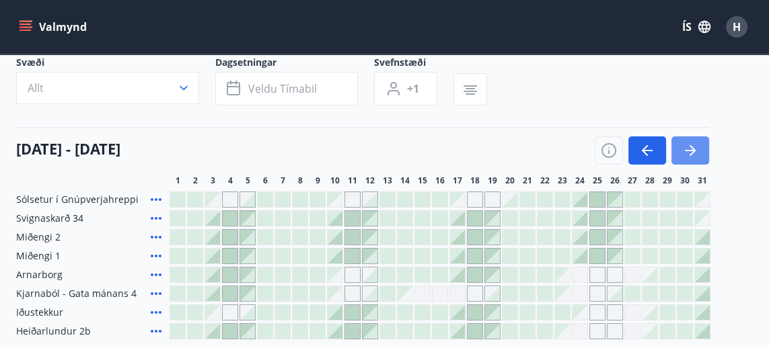
click at [687, 147] on icon "button" at bounding box center [690, 151] width 16 height 16
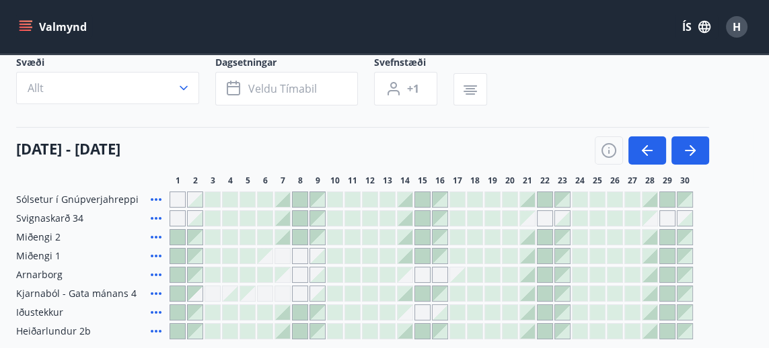
scroll to position [0, 0]
